Goal: Find specific page/section: Find specific page/section

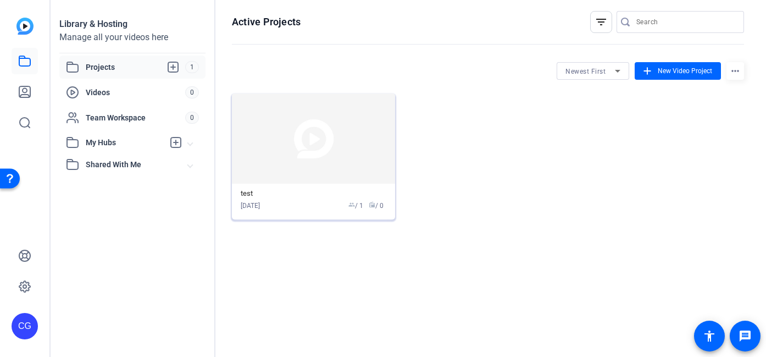
click at [303, 147] on img at bounding box center [313, 138] width 163 height 90
click at [318, 203] on div "[DATE] group / 1 radio / 0" at bounding box center [314, 206] width 146 height 10
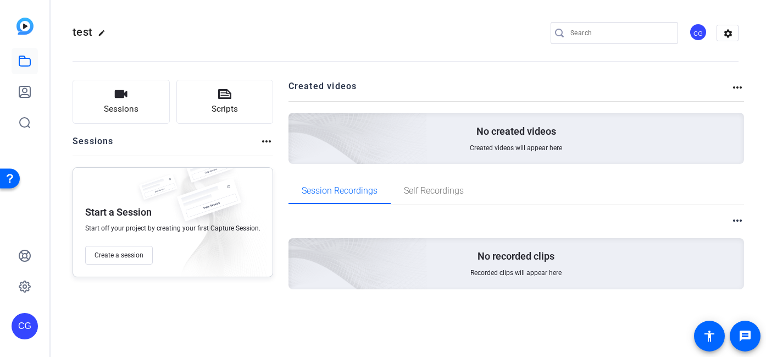
click at [527, 128] on p "No created videos" at bounding box center [517, 131] width 80 height 13
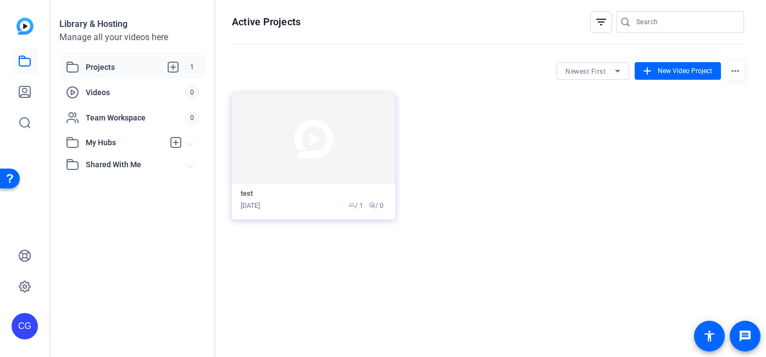
click at [589, 70] on span "Newest First" at bounding box center [586, 72] width 40 height 8
click at [366, 200] on div at bounding box center [383, 178] width 766 height 357
click at [106, 68] on span "Projects" at bounding box center [136, 66] width 100 height 13
click at [287, 164] on img at bounding box center [313, 138] width 163 height 90
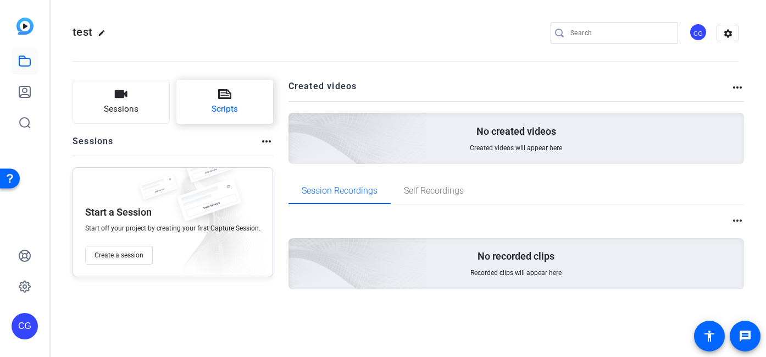
click at [205, 114] on button "Scripts" at bounding box center [224, 102] width 97 height 44
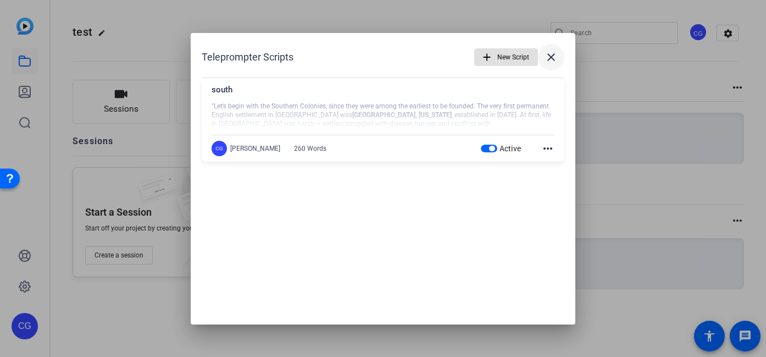
click at [553, 53] on mat-icon "close" at bounding box center [551, 57] width 13 height 13
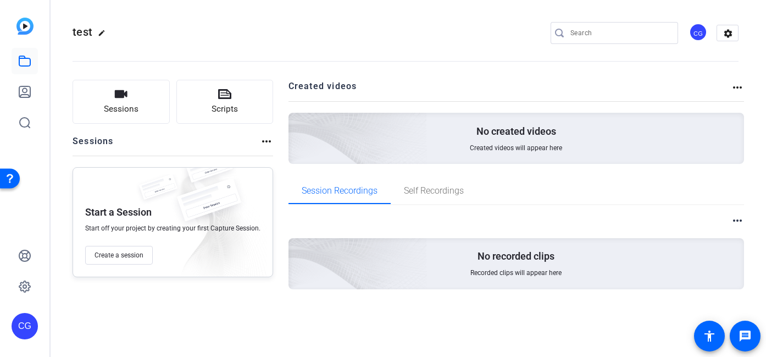
click at [511, 140] on div "No created videos Created videos will appear here" at bounding box center [517, 138] width 456 height 51
click at [736, 87] on mat-icon "more_horiz" at bounding box center [737, 87] width 13 height 13
click at [502, 130] on div at bounding box center [383, 178] width 766 height 357
